Goal: Complete application form

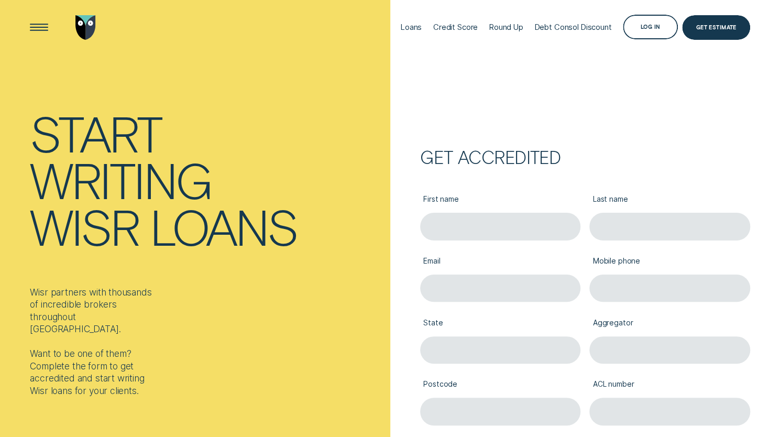
click at [368, 127] on div "Start" at bounding box center [207, 133] width 355 height 47
click at [508, 225] on input "First name" at bounding box center [500, 226] width 160 height 27
click at [491, 203] on label "First name" at bounding box center [500, 200] width 160 height 25
click at [491, 213] on input "First name" at bounding box center [500, 226] width 160 height 27
click at [497, 160] on div "Get accredited" at bounding box center [585, 157] width 330 height 14
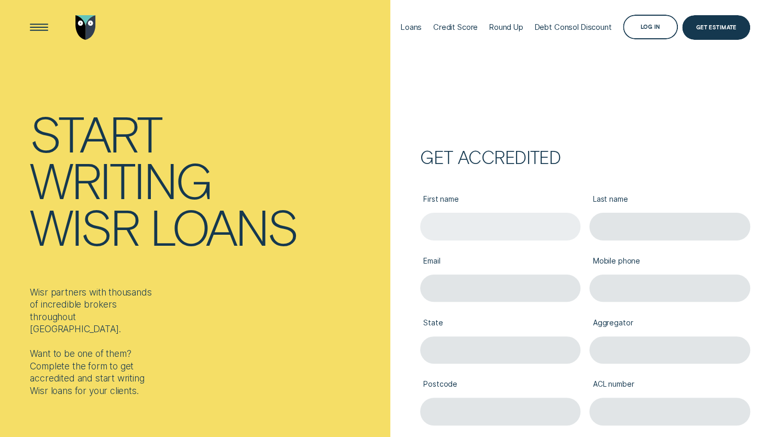
click at [501, 220] on input "First name" at bounding box center [500, 226] width 160 height 27
click at [518, 184] on div "First name" at bounding box center [500, 210] width 170 height 62
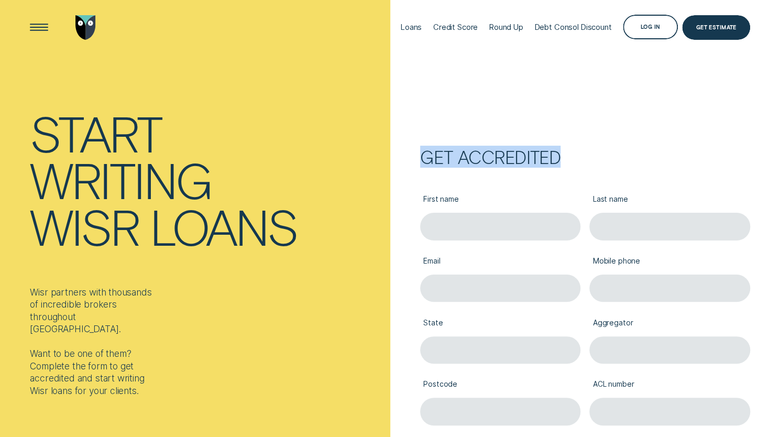
drag, startPoint x: 572, startPoint y: 158, endPoint x: 420, endPoint y: 162, distance: 152.5
click at [420, 162] on div "Get accredited" at bounding box center [585, 157] width 330 height 14
drag, startPoint x: 421, startPoint y: 162, endPoint x: 579, endPoint y: 174, distance: 158.7
click at [579, 174] on div "Get accredited First name Last name Email Mobile phone State Aggregator Postcod…" at bounding box center [572, 353] width 355 height 407
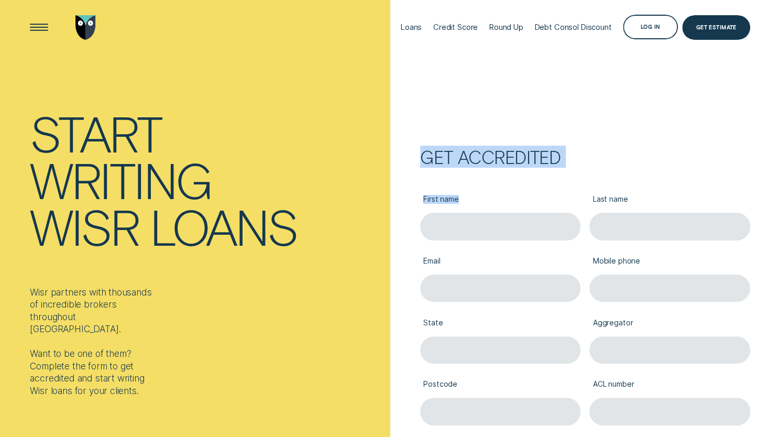
click at [579, 174] on div "First name Last name Email Mobile phone State Aggregator Postcode ACL number Ar…" at bounding box center [585, 334] width 330 height 341
drag, startPoint x: 422, startPoint y: 158, endPoint x: 677, endPoint y: 381, distance: 339.0
click at [677, 381] on div "Get accredited First name Last name Email Mobile phone State Aggregator Postcod…" at bounding box center [572, 353] width 355 height 407
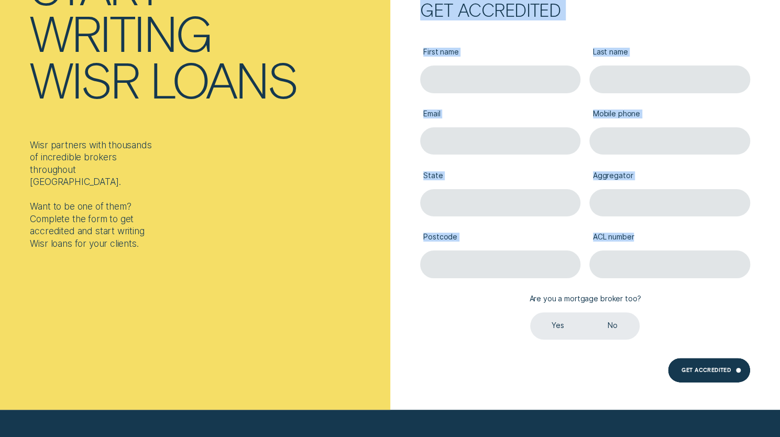
scroll to position [148, 0]
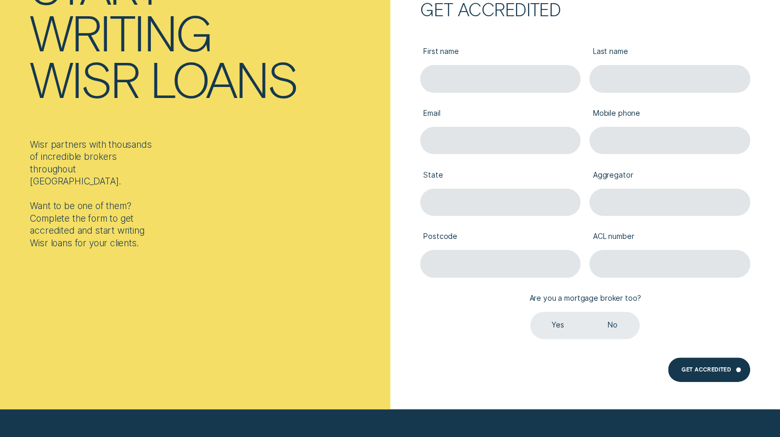
click at [751, 311] on div "First name Last name Email Mobile phone State Aggregator Postcode ACL number Ar…" at bounding box center [584, 185] width 339 height 308
click at [453, 195] on input "State" at bounding box center [500, 202] width 160 height 27
click at [428, 177] on label "State" at bounding box center [500, 175] width 160 height 25
click at [428, 189] on input "State" at bounding box center [500, 202] width 160 height 27
click at [430, 168] on label "State" at bounding box center [500, 175] width 160 height 25
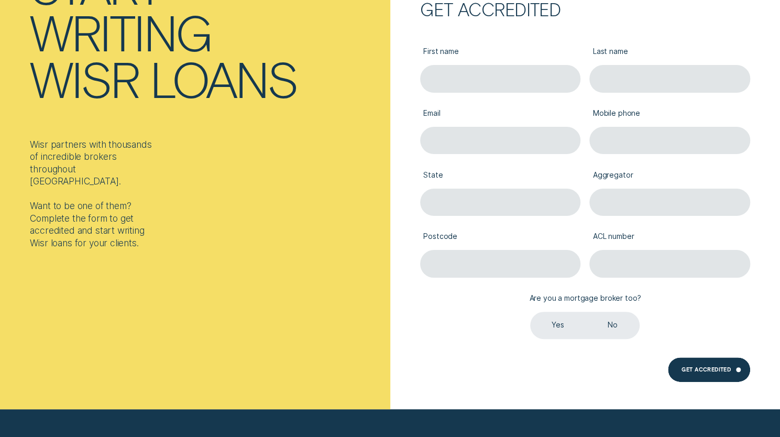
click at [430, 189] on input "State" at bounding box center [500, 202] width 160 height 27
click at [508, 267] on input "Postcode" at bounding box center [500, 263] width 160 height 27
click at [408, 238] on div "Get accredited First name Last name Email Mobile phone State Aggregator Postcod…" at bounding box center [572, 206] width 355 height 407
click at [455, 191] on input "State" at bounding box center [500, 202] width 160 height 27
click at [368, 218] on div "Start writing Wisr loans Wisr partners with thousands of incredible brokers thr…" at bounding box center [195, 125] width 390 height 437
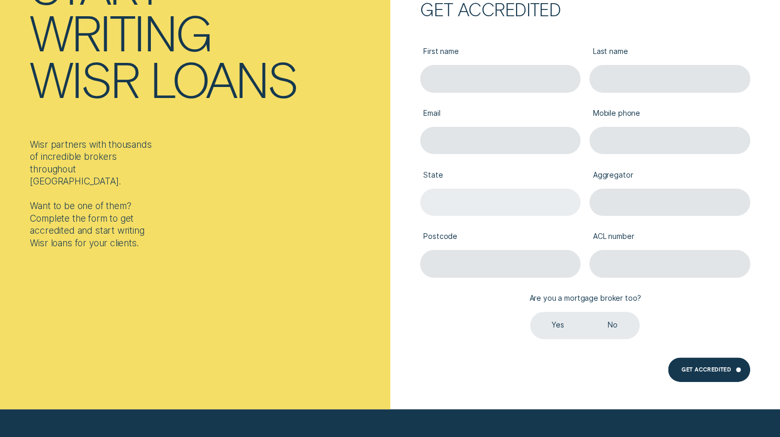
click at [471, 203] on input "State" at bounding box center [500, 202] width 160 height 27
click at [404, 174] on div "Get accredited First name Last name Email Mobile phone State Aggregator Postcod…" at bounding box center [572, 206] width 355 height 407
click at [466, 172] on label "State" at bounding box center [500, 175] width 160 height 25
click at [466, 189] on input "State" at bounding box center [500, 202] width 160 height 27
